Goal: Find specific page/section: Find specific page/section

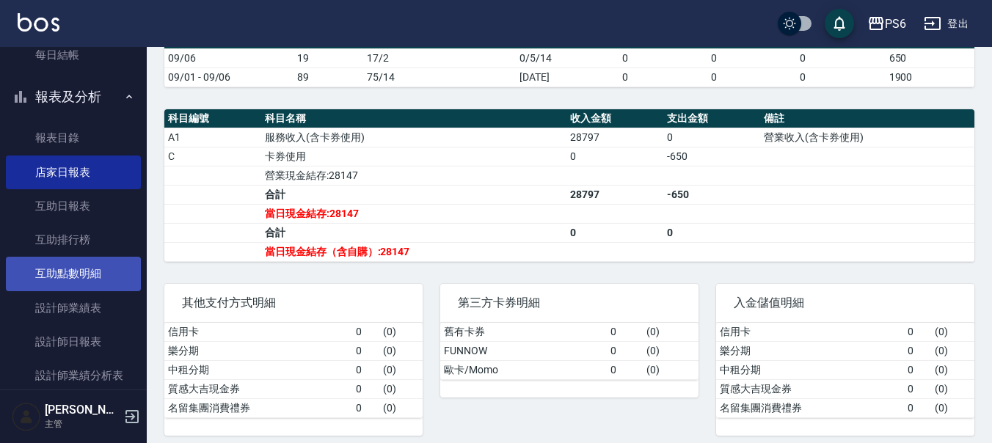
scroll to position [220, 0]
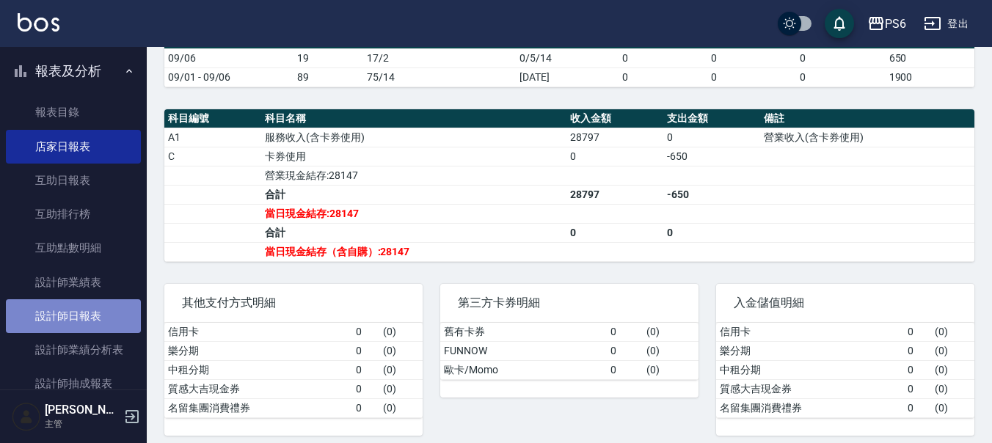
click at [103, 304] on link "設計師日報表" at bounding box center [73, 316] width 135 height 34
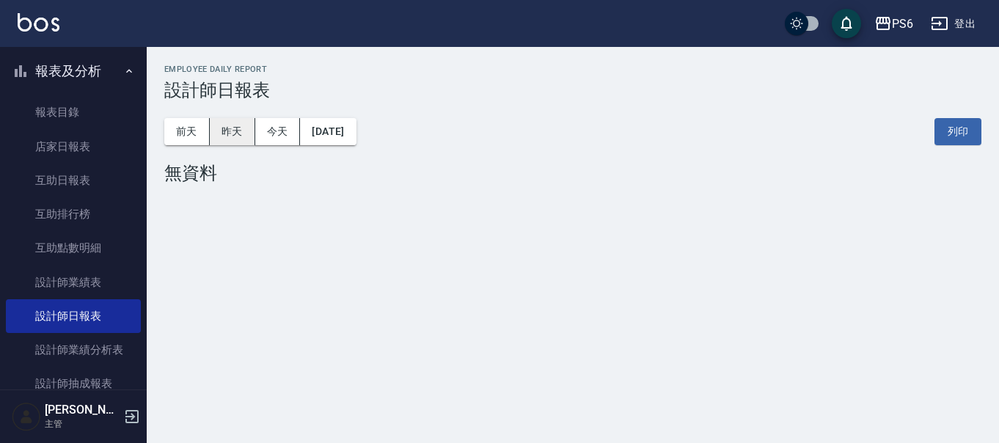
click at [229, 123] on button "昨天" at bounding box center [232, 131] width 45 height 27
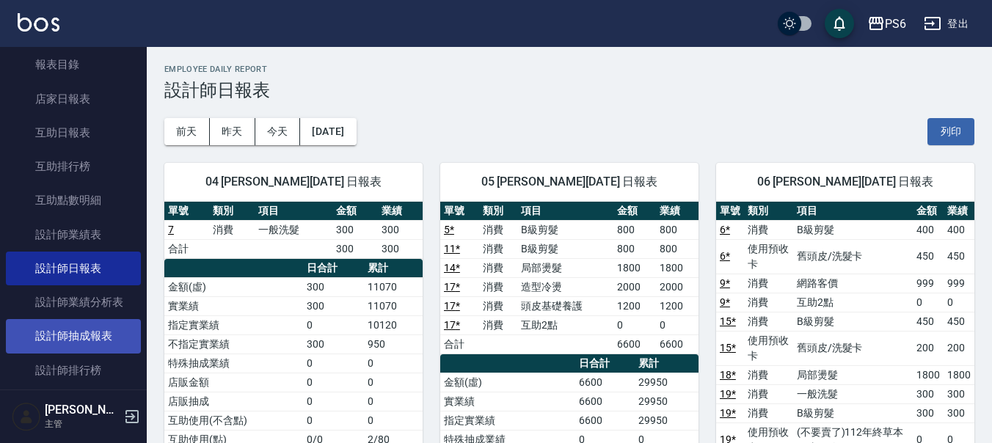
scroll to position [293, 0]
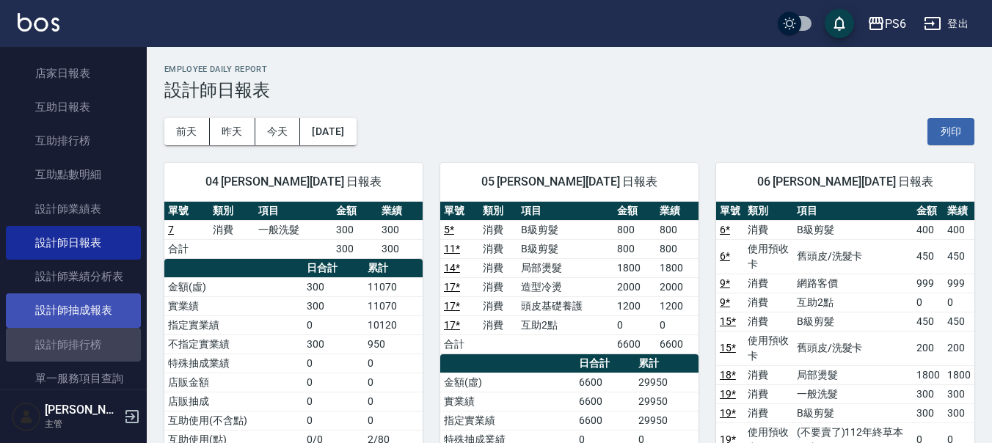
click at [98, 346] on link "設計師排行榜" at bounding box center [73, 345] width 135 height 34
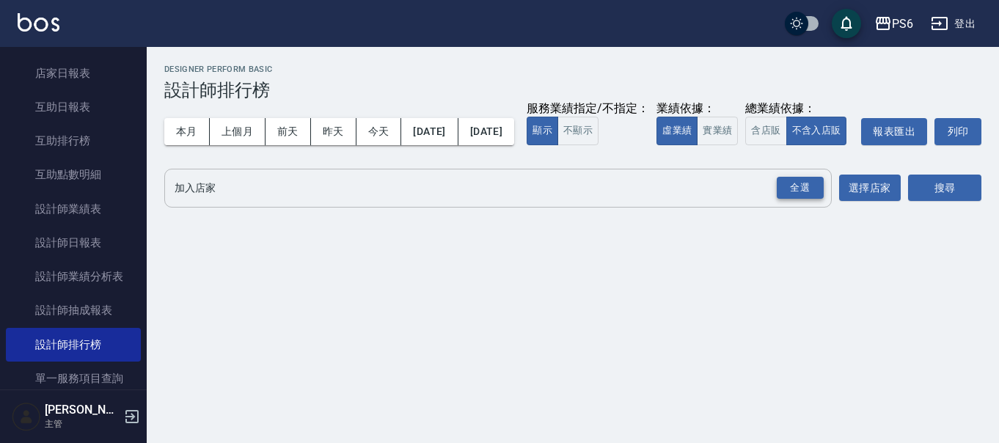
click at [805, 199] on div "全選" at bounding box center [800, 188] width 47 height 23
drag, startPoint x: 978, startPoint y: 220, endPoint x: 959, endPoint y: 220, distance: 19.1
click at [978, 202] on button "搜尋" at bounding box center [944, 188] width 73 height 27
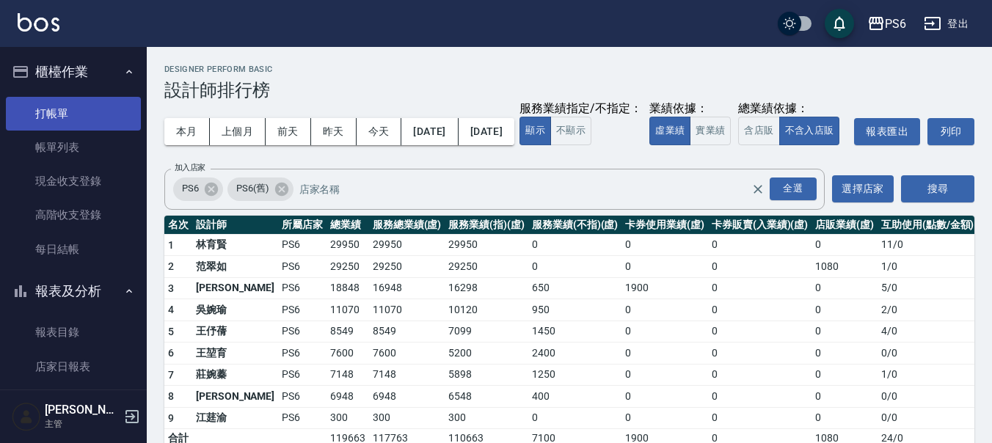
click at [92, 100] on link "打帳單" at bounding box center [73, 114] width 135 height 34
